Goal: Navigation & Orientation: Go to known website

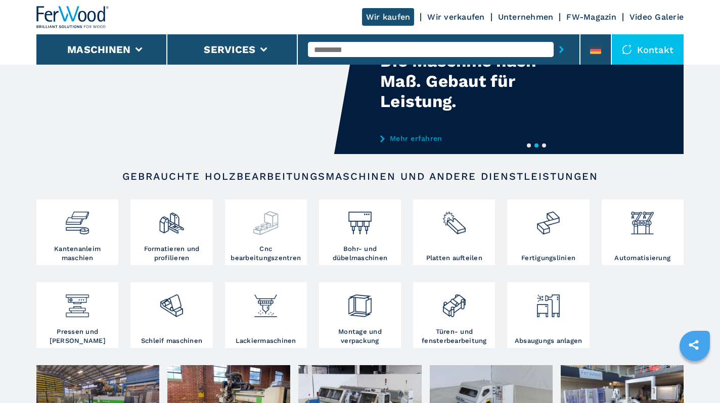
scroll to position [62, 0]
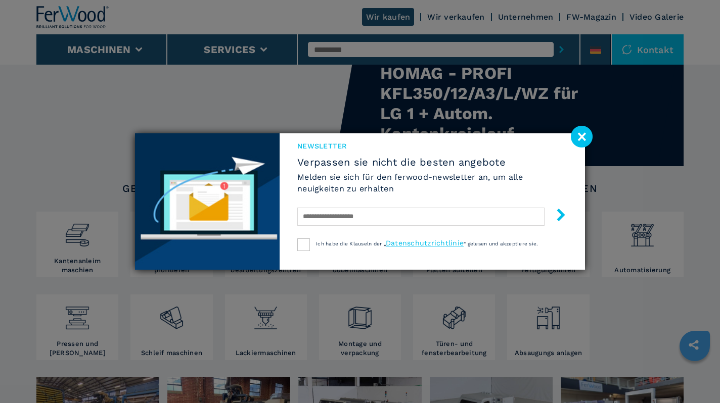
click at [576, 138] on image at bounding box center [582, 137] width 22 height 22
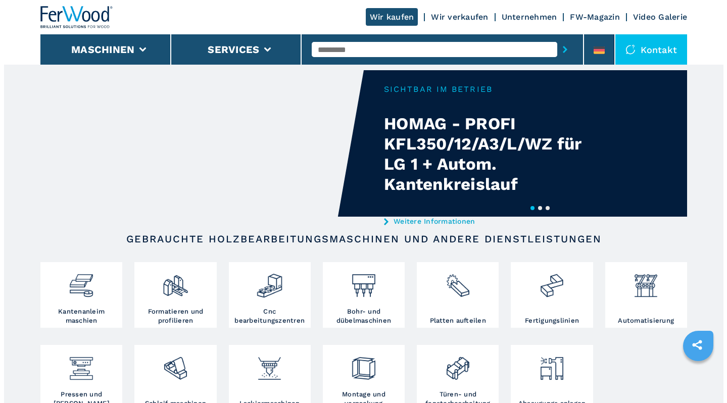
scroll to position [0, 0]
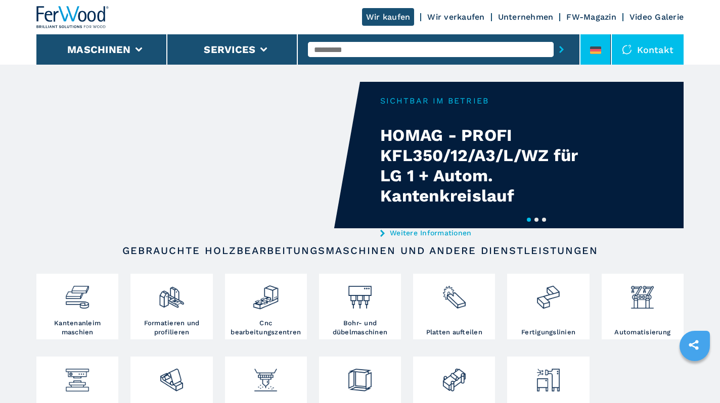
click at [591, 48] on icon at bounding box center [595, 48] width 11 height 3
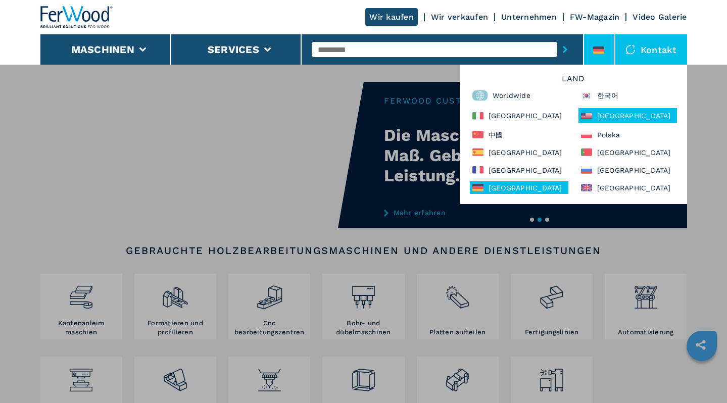
click at [610, 113] on div "North America" at bounding box center [628, 115] width 99 height 15
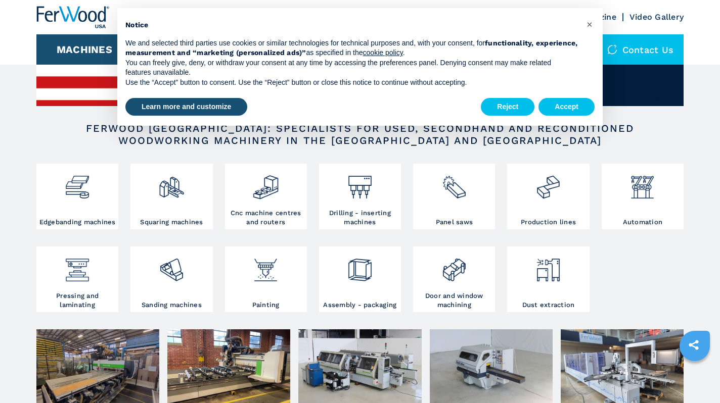
scroll to position [101, 0]
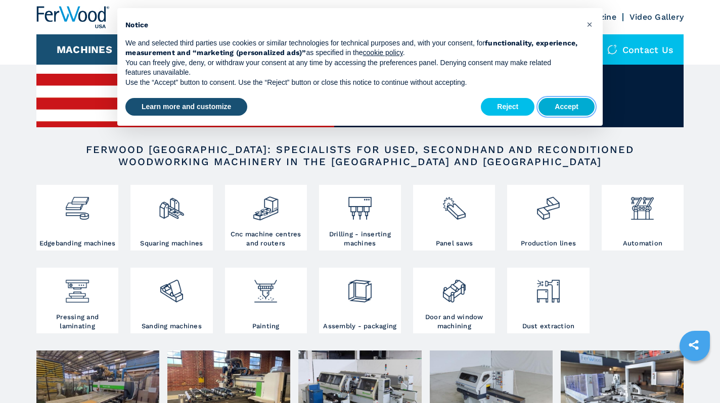
click at [567, 107] on button "Accept" at bounding box center [566, 107] width 56 height 18
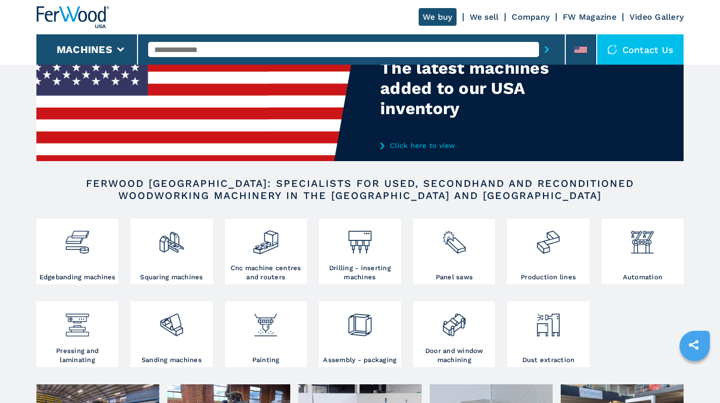
scroll to position [0, 0]
